Goal: Transaction & Acquisition: Purchase product/service

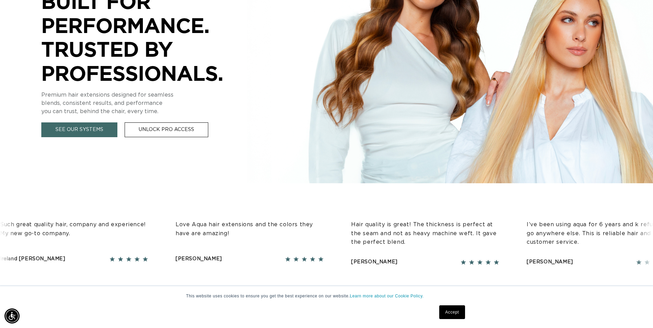
scroll to position [0, 604]
click at [456, 310] on link "Accept" at bounding box center [451, 313] width 25 height 14
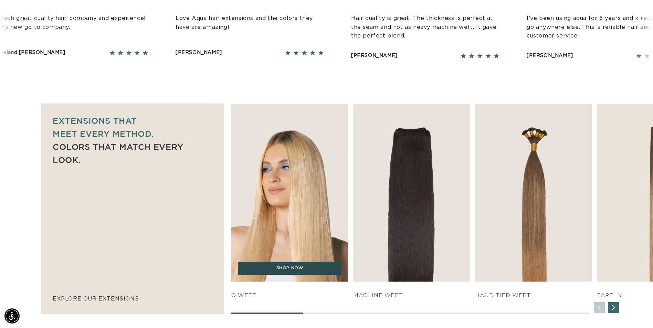
scroll to position [0, 0]
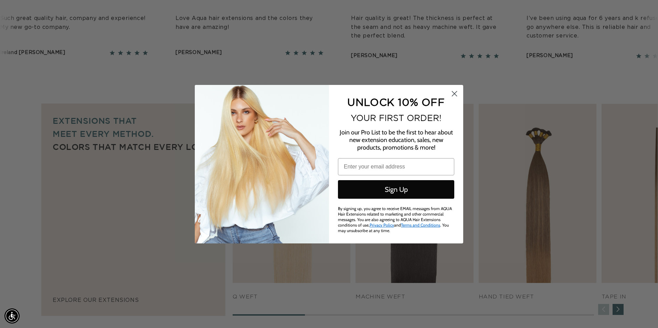
click at [451, 92] on circle "Close dialog" at bounding box center [454, 93] width 11 height 11
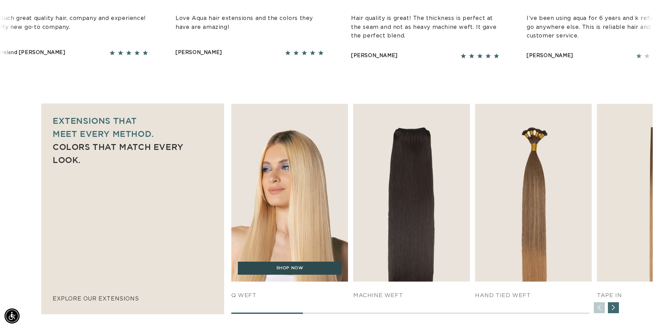
click at [275, 271] on link "SHOP NOW" at bounding box center [290, 268] width 104 height 13
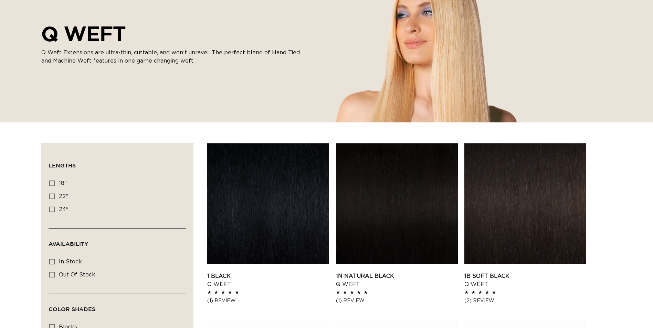
scroll to position [103, 0]
click at [55, 183] on label "18" 18" (5 products)" at bounding box center [115, 183] width 132 height 13
click at [55, 183] on input "18" 18" (5 products)" at bounding box center [52, 183] width 6 height 6
checkbox input "true"
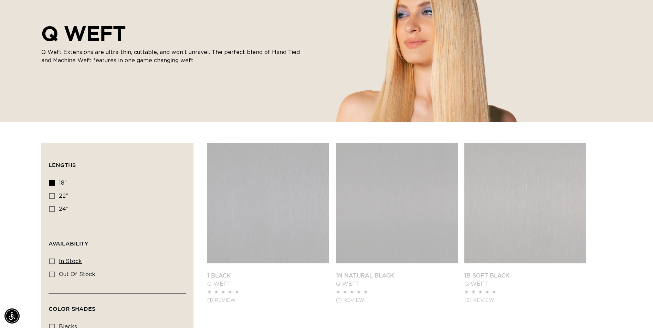
scroll to position [0, 604]
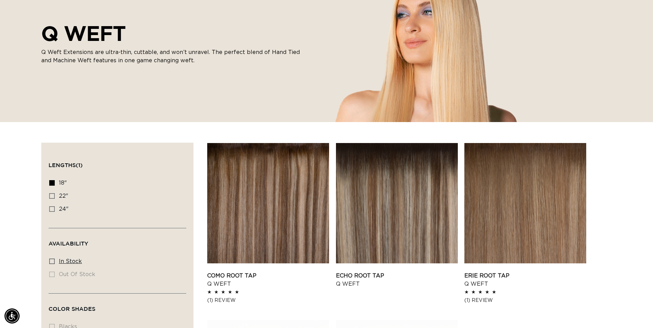
click at [52, 260] on icon at bounding box center [52, 262] width 6 height 6
click at [52, 260] on input "In stock In stock (5 products)" at bounding box center [52, 262] width 6 height 6
checkbox input "true"
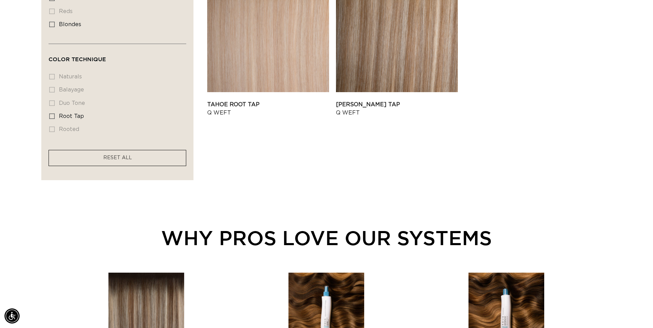
scroll to position [310, 0]
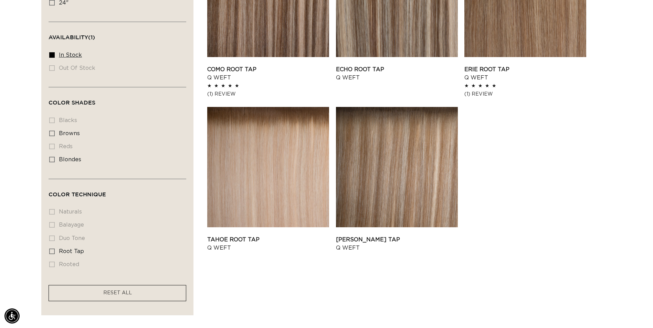
click at [50, 54] on icon at bounding box center [52, 55] width 6 height 6
click at [50, 54] on input "In stock In stock (5 products)" at bounding box center [52, 55] width 6 height 6
checkbox input "false"
click at [52, 158] on icon at bounding box center [52, 160] width 6 height 6
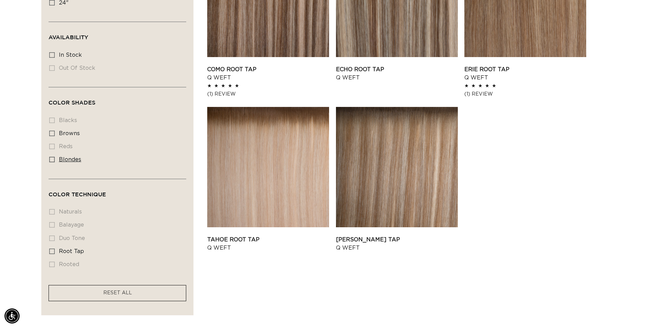
click at [52, 158] on input "blondes blondes (5 products)" at bounding box center [52, 160] width 6 height 6
checkbox input "true"
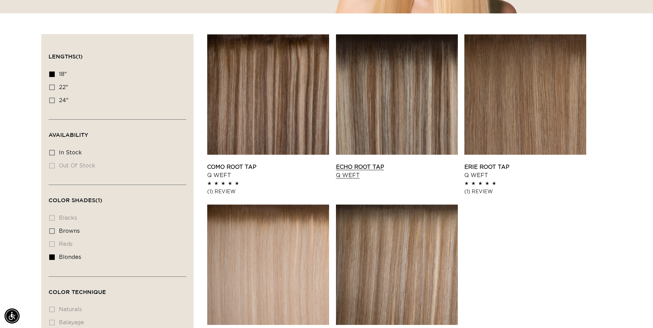
scroll to position [310, 0]
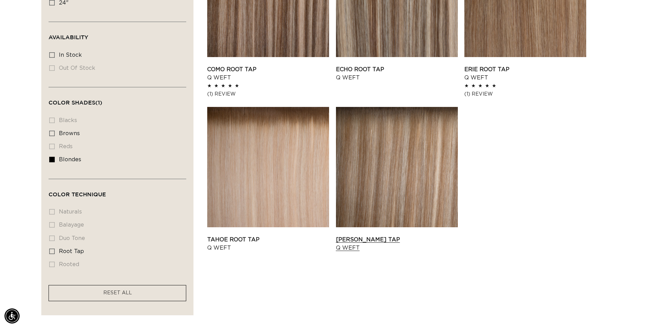
click at [363, 236] on link "Victoria Root Tap Q Weft" at bounding box center [397, 244] width 122 height 17
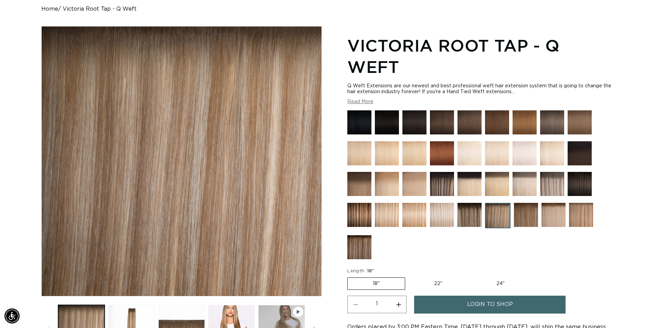
scroll to position [0, 604]
click at [579, 213] on img at bounding box center [581, 215] width 24 height 24
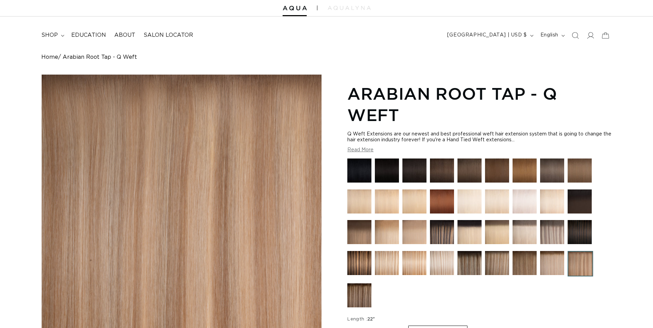
scroll to position [69, 0]
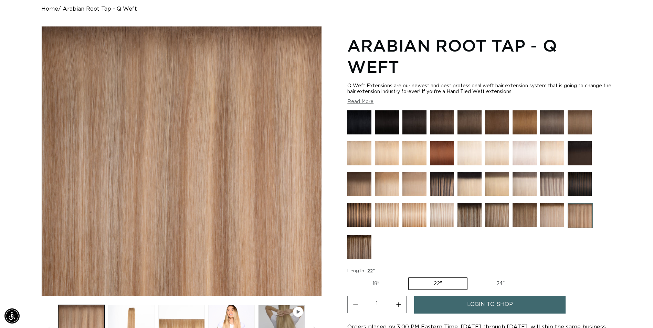
click at [434, 209] on img at bounding box center [442, 215] width 24 height 24
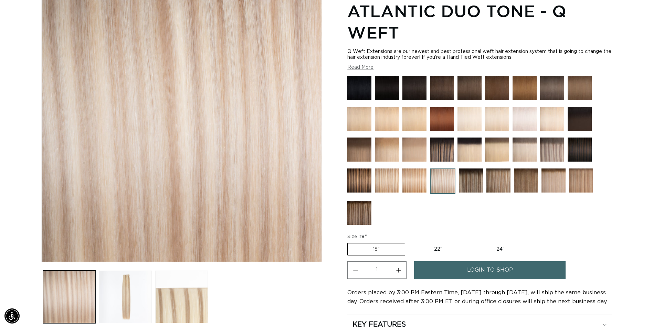
scroll to position [0, 604]
click at [527, 154] on img at bounding box center [525, 150] width 24 height 24
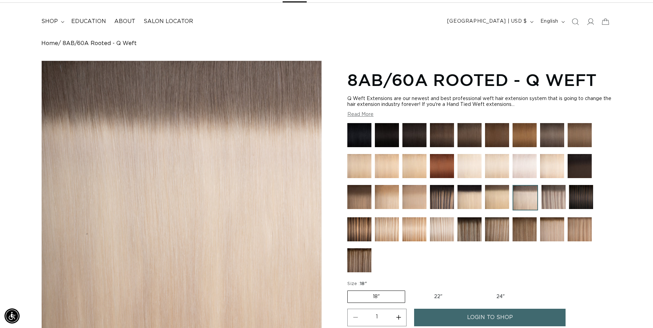
scroll to position [0, 1208]
click at [390, 225] on img at bounding box center [387, 230] width 24 height 24
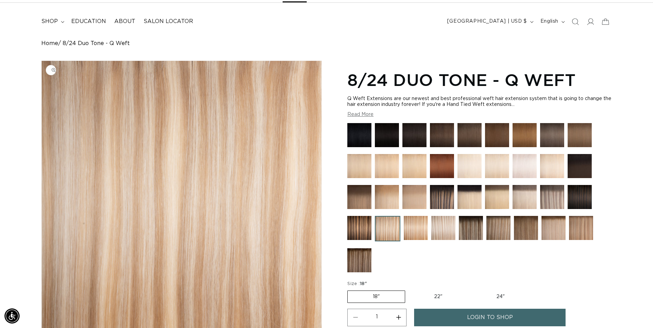
scroll to position [0, 604]
click at [544, 199] on img at bounding box center [552, 197] width 24 height 24
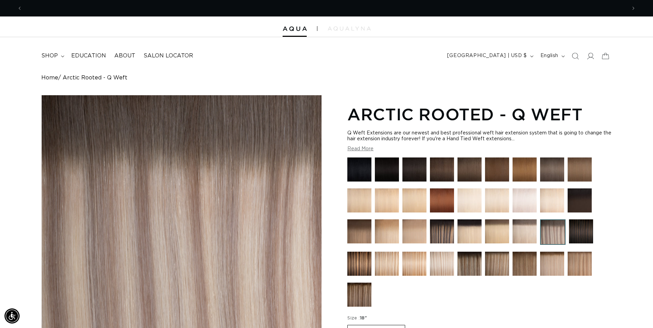
scroll to position [0, 604]
click at [432, 258] on img at bounding box center [442, 264] width 24 height 24
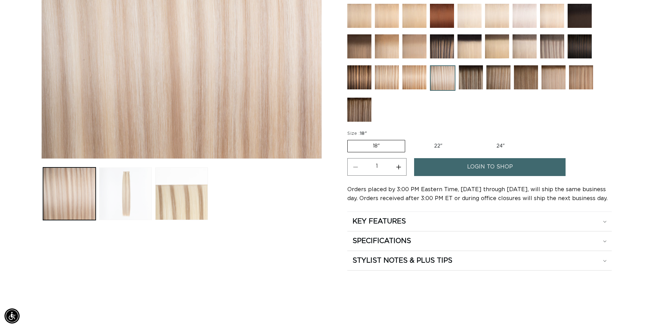
click at [125, 185] on button "Load image 2 in gallery view" at bounding box center [125, 194] width 53 height 53
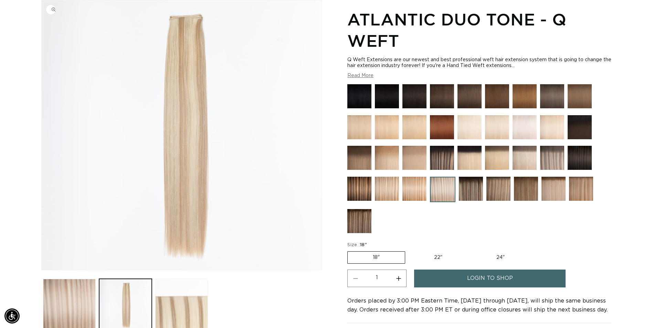
scroll to position [0, 604]
click at [507, 191] on img at bounding box center [498, 189] width 24 height 24
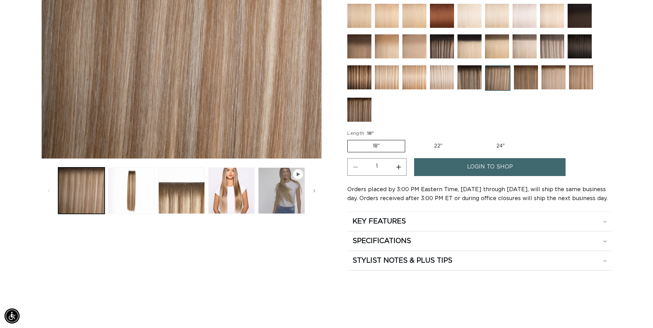
scroll to position [0, 604]
click at [590, 83] on img at bounding box center [581, 77] width 24 height 24
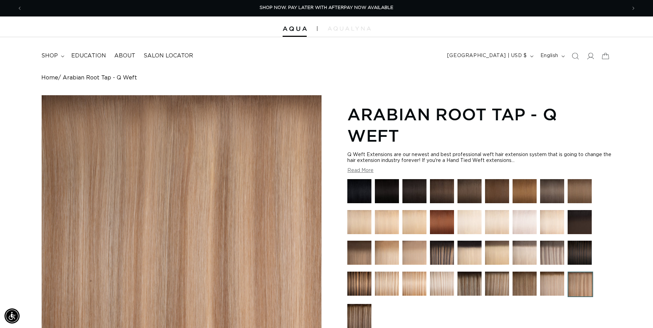
click at [501, 225] on img at bounding box center [497, 222] width 24 height 24
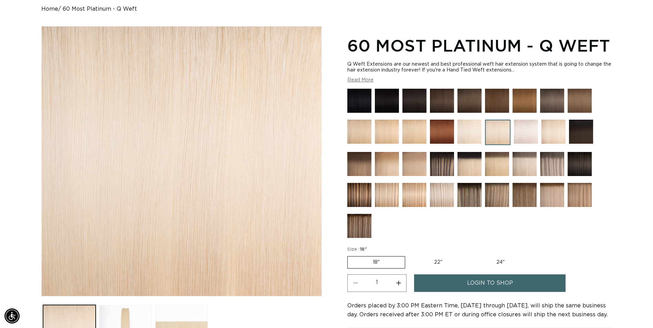
scroll to position [0, 604]
click at [437, 193] on img at bounding box center [442, 195] width 24 height 24
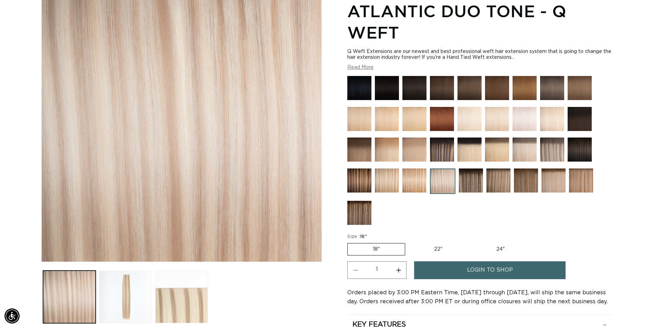
scroll to position [0, 604]
click at [559, 155] on img at bounding box center [552, 150] width 24 height 24
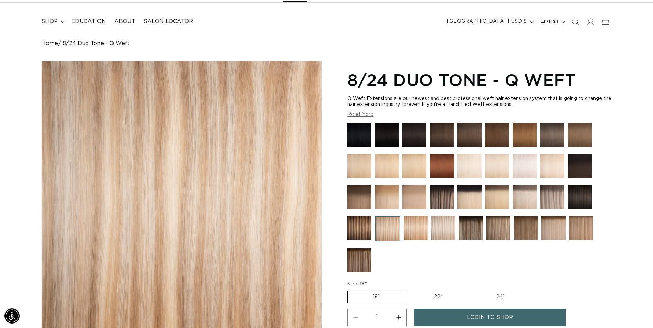
scroll to position [0, 604]
click at [444, 226] on img at bounding box center [443, 228] width 24 height 24
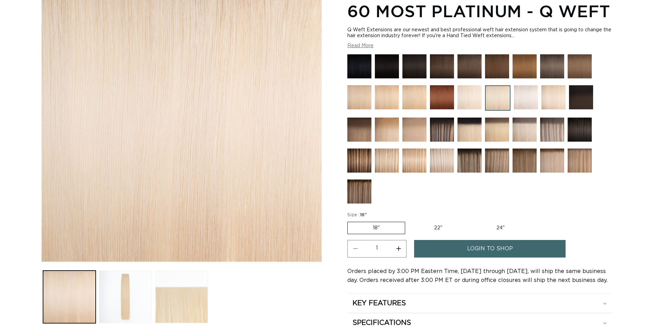
click at [498, 165] on img at bounding box center [497, 161] width 24 height 24
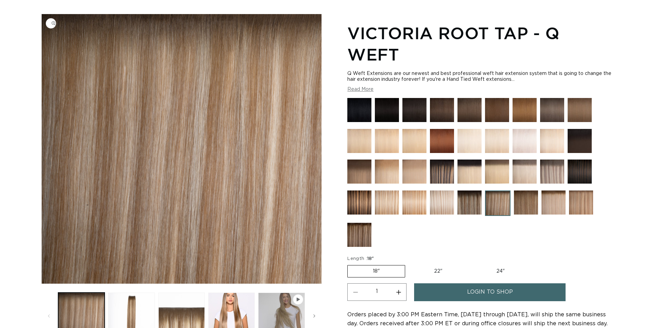
scroll to position [207, 0]
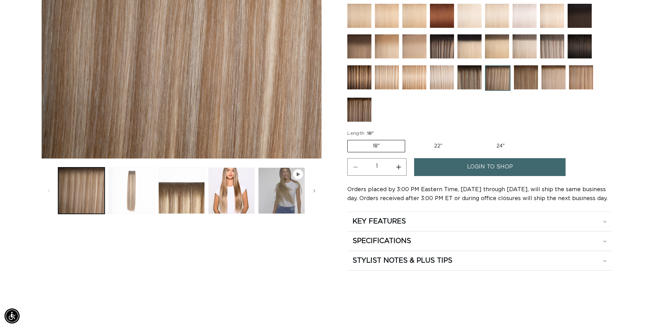
click at [129, 193] on button "Load image 2 in gallery view" at bounding box center [131, 191] width 46 height 46
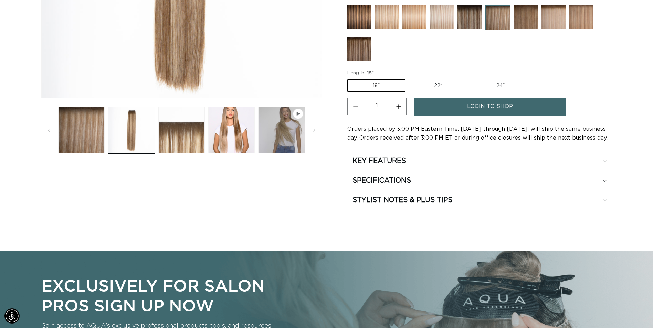
scroll to position [0, 1208]
click at [430, 107] on link "login to shop" at bounding box center [489, 107] width 151 height 18
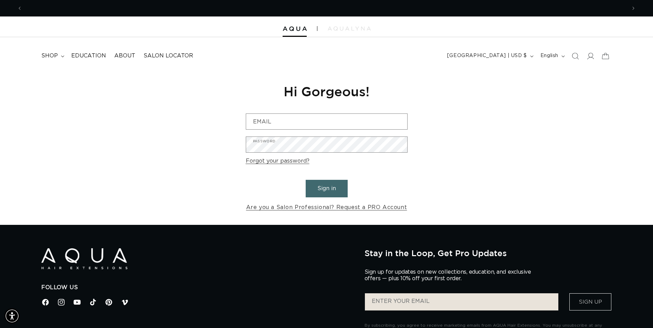
scroll to position [0, 604]
